Goal: Find specific page/section: Find specific page/section

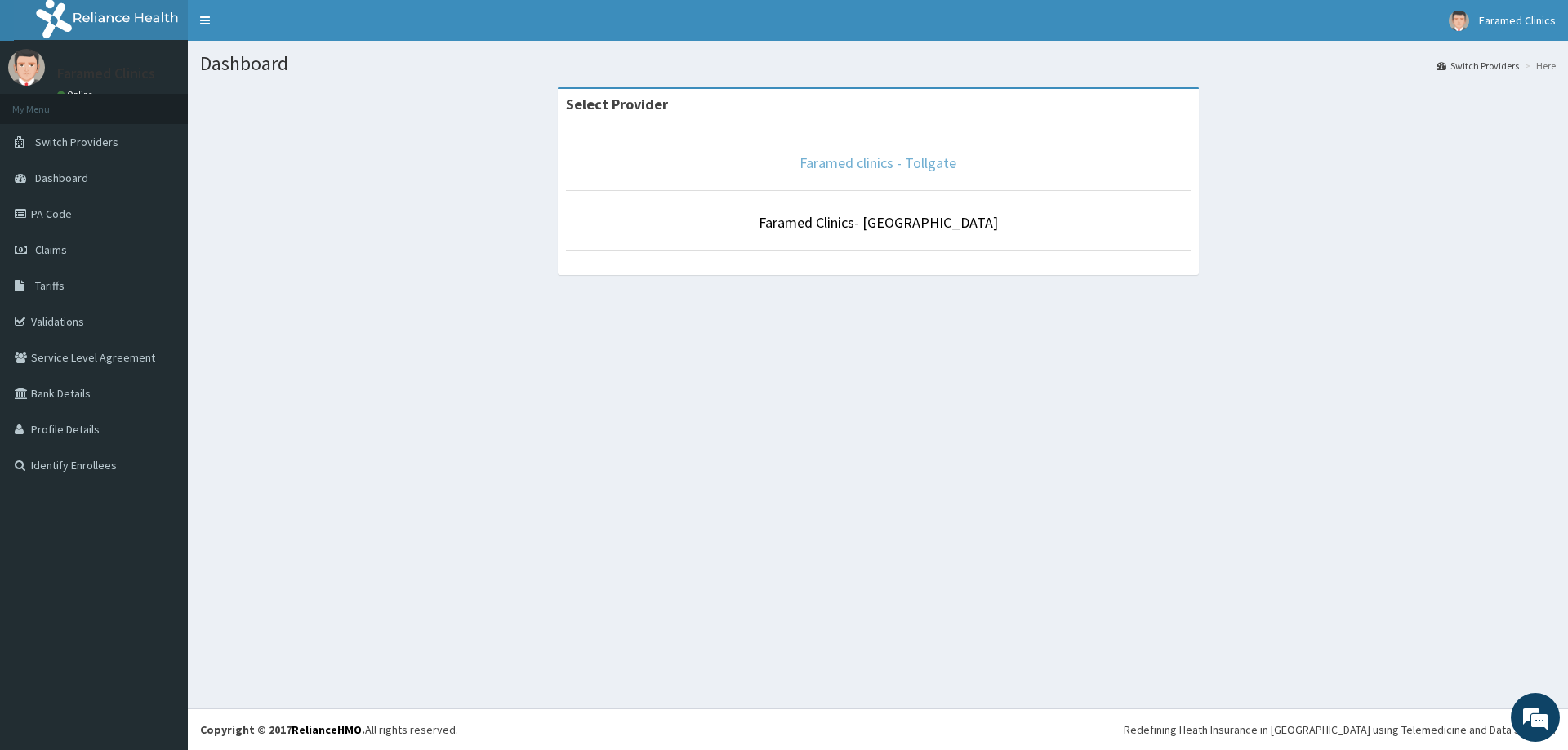
click at [811, 163] on link "Faramed clinics - Tollgate" at bounding box center [877, 163] width 157 height 18
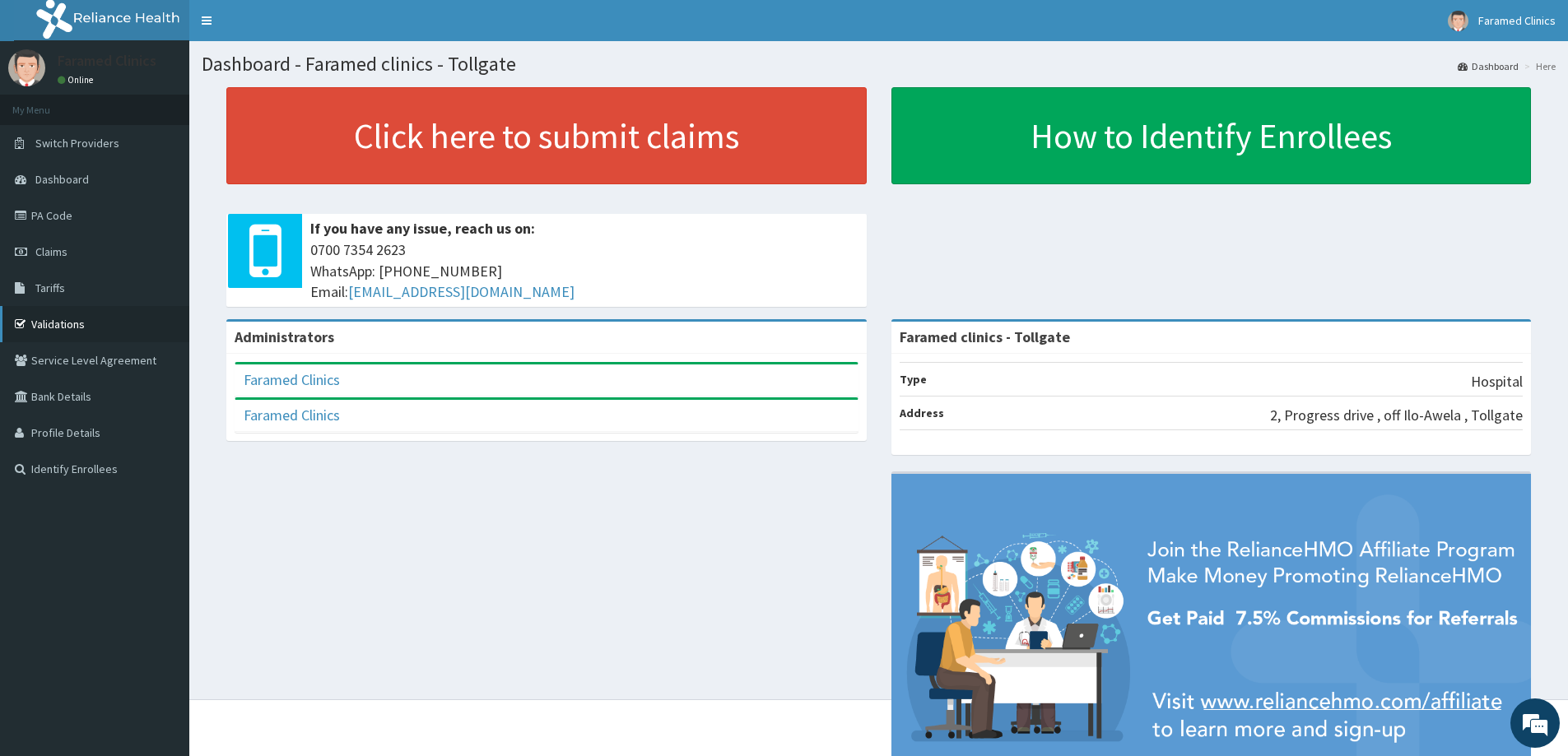
click at [90, 328] on link "Validations" at bounding box center [94, 323] width 189 height 36
